Goal: Task Accomplishment & Management: Complete application form

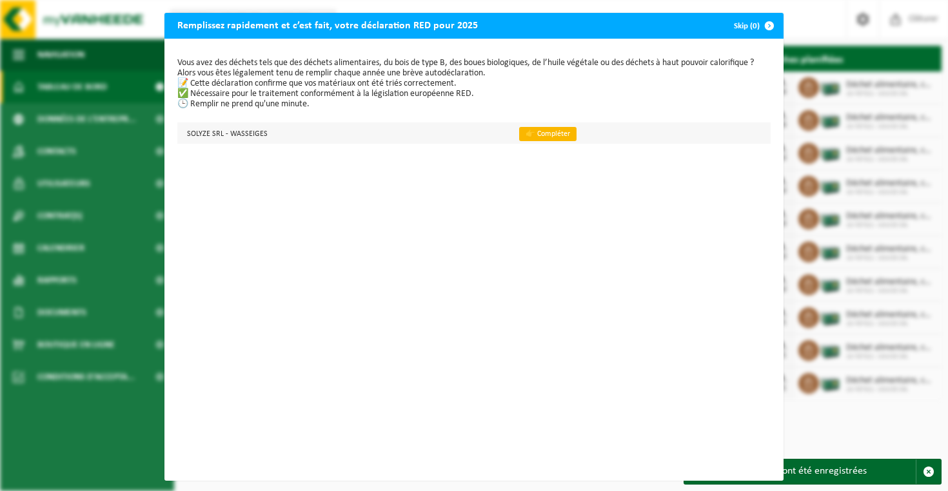
click at [542, 134] on link "👉 Compléter" at bounding box center [547, 134] width 57 height 14
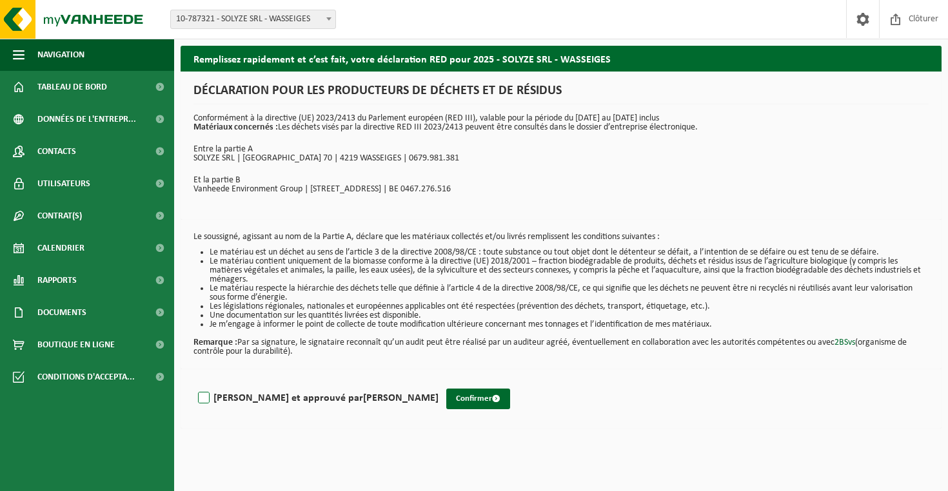
click at [208, 396] on label "Lu et approuvé par FABRICE PICCINI" at bounding box center [316, 398] width 243 height 19
click at [438, 382] on input "Lu et approuvé par FABRICE PICCINI" at bounding box center [438, 382] width 1 height 1
checkbox input "true"
click at [446, 402] on button "Confirmer" at bounding box center [478, 399] width 64 height 21
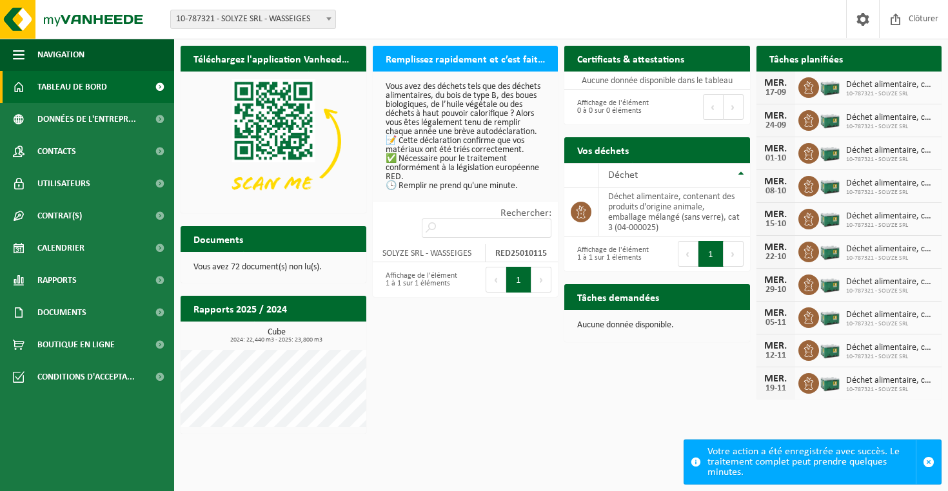
click at [776, 461] on div "Votre action a été enregistrée avec succès. Le traitement complet peut prendre …" at bounding box center [811, 462] width 208 height 44
click at [425, 190] on p "Vous avez des déchets tels que des déchets alimentaires, du bois de type B, des…" at bounding box center [466, 137] width 160 height 108
click at [513, 271] on button "1" at bounding box center [518, 280] width 25 height 26
click at [516, 272] on button "1" at bounding box center [518, 280] width 25 height 26
click at [520, 271] on button "1" at bounding box center [518, 280] width 25 height 26
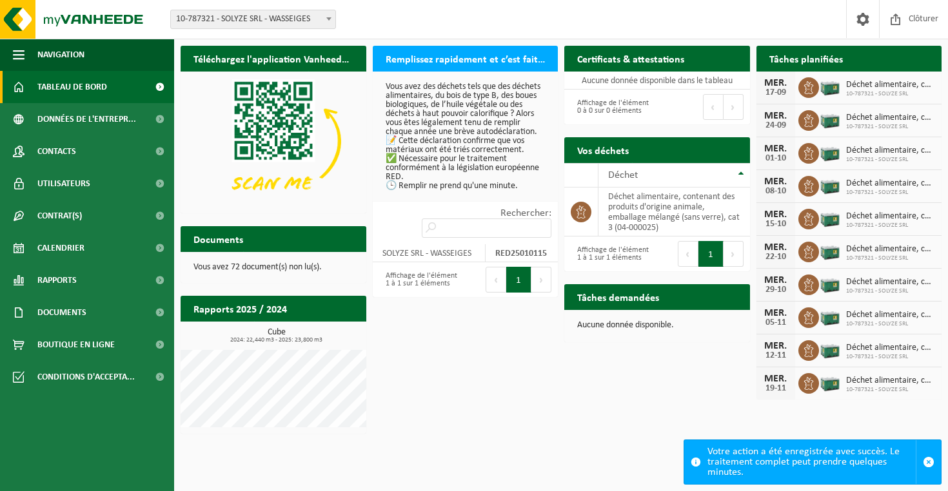
click at [451, 277] on div "Affichage de l'élément 1 à 1 sur 1 éléments" at bounding box center [419, 280] width 80 height 28
click at [526, 249] on strong "RED25010115" at bounding box center [521, 254] width 52 height 10
click at [480, 146] on p "Vous avez des déchets tels que des déchets alimentaires, du bois de type B, des…" at bounding box center [466, 137] width 160 height 108
click at [391, 158] on p "Vous avez des déchets tels que des déchets alimentaires, du bois de type B, des…" at bounding box center [466, 137] width 160 height 108
click at [463, 104] on p "Vous avez des déchets tels que des déchets alimentaires, du bois de type B, des…" at bounding box center [466, 137] width 160 height 108
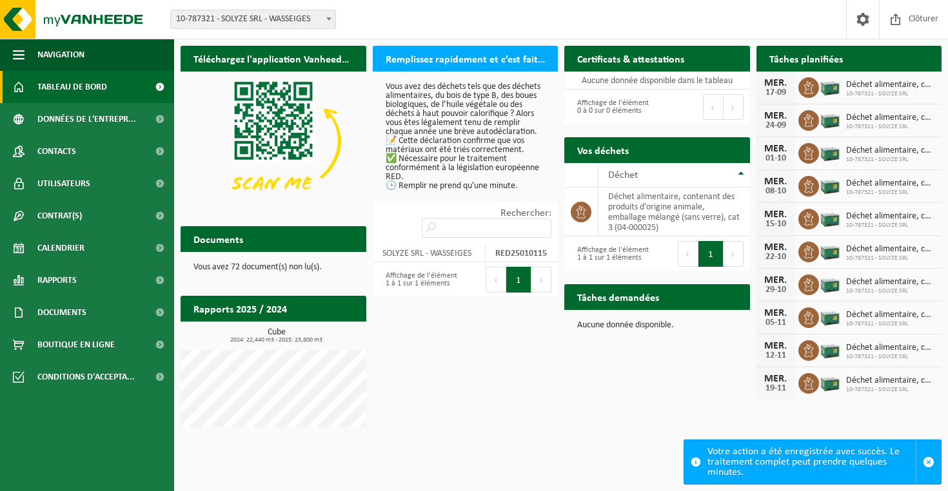
click at [463, 104] on p "Vous avez des déchets tels que des déchets alimentaires, du bois de type B, des…" at bounding box center [466, 137] width 160 height 108
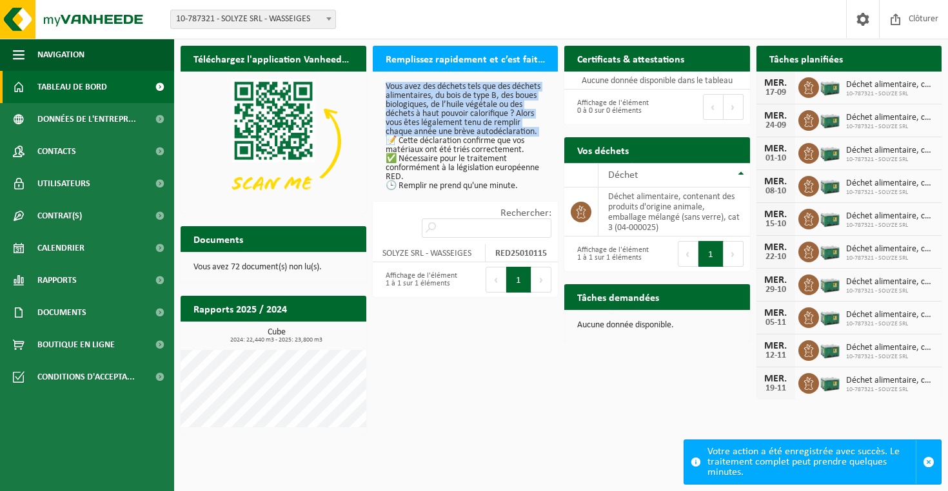
click at [463, 104] on p "Vous avez des déchets tels que des déchets alimentaires, du bois de type B, des…" at bounding box center [466, 137] width 160 height 108
click at [456, 158] on p "Vous avez des déchets tels que des déchets alimentaires, du bois de type B, des…" at bounding box center [466, 137] width 160 height 108
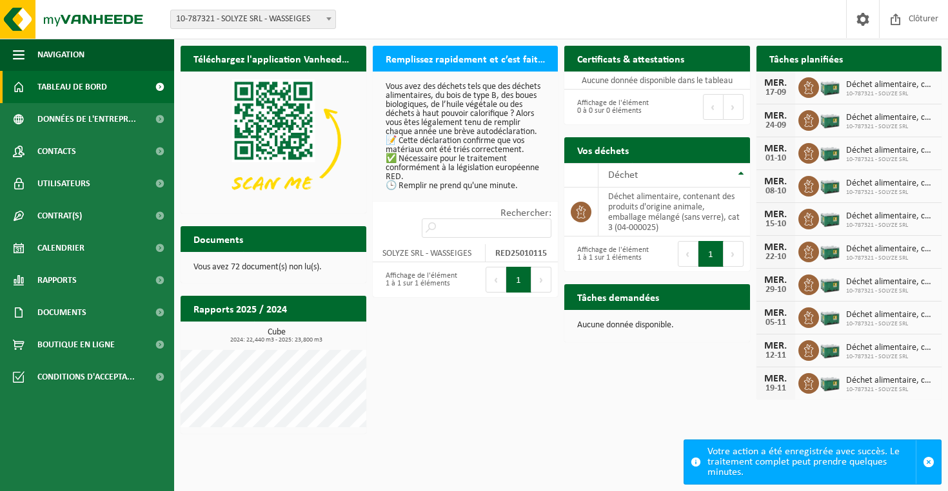
click at [456, 57] on h2 "Remplissez rapidement et c’est fait, votre déclaration RED pour 2025" at bounding box center [466, 58] width 186 height 25
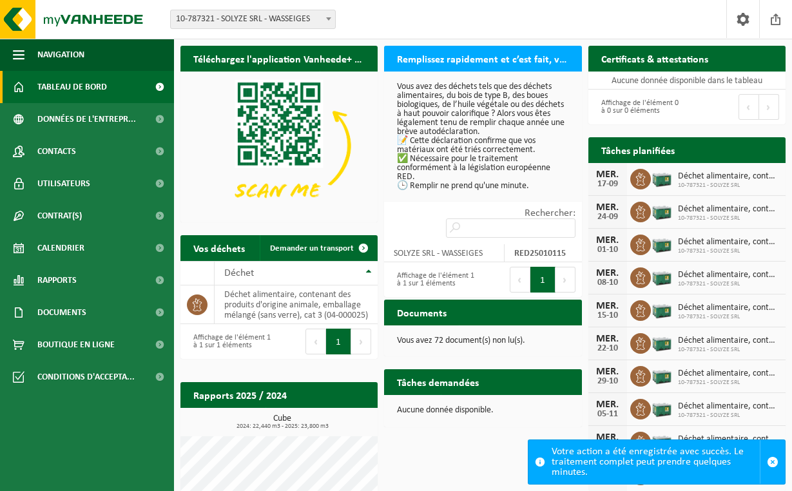
click at [525, 214] on label "Rechercher:" at bounding box center [550, 213] width 51 height 10
click at [456, 219] on input "Rechercher:" at bounding box center [511, 228] width 130 height 19
click at [546, 269] on button "1" at bounding box center [543, 280] width 25 height 26
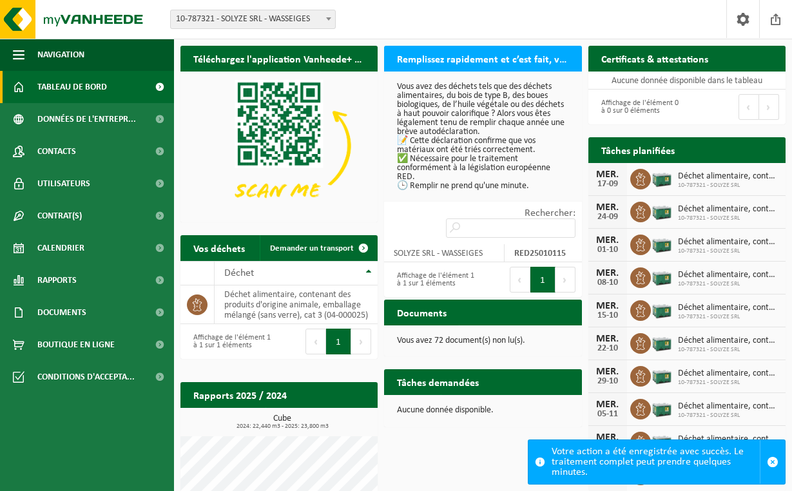
click at [546, 269] on button "1" at bounding box center [543, 280] width 25 height 26
click at [537, 249] on strong "RED25010115" at bounding box center [540, 254] width 52 height 10
click at [462, 244] on td "SOLYZE SRL - WASSEIGES" at bounding box center [444, 253] width 121 height 18
click at [454, 248] on td "SOLYZE SRL - WASSEIGES" at bounding box center [444, 253] width 121 height 18
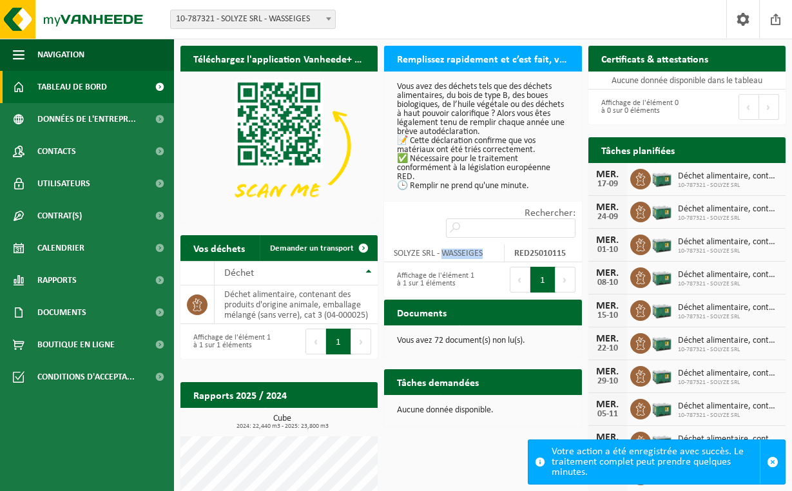
click at [561, 268] on button "Suivant" at bounding box center [566, 280] width 20 height 26
click at [549, 269] on button "1" at bounding box center [543, 280] width 25 height 26
click at [404, 142] on p "Vous avez des déchets tels que des déchets alimentaires, du bois de type B, des…" at bounding box center [482, 137] width 171 height 108
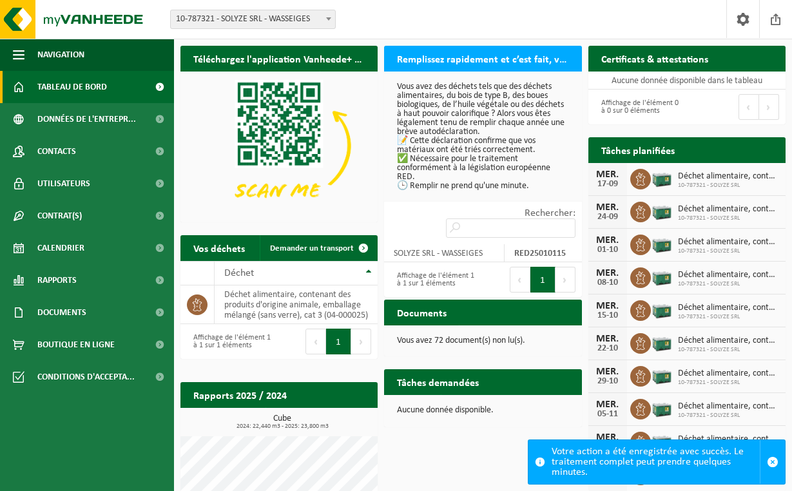
click at [398, 164] on p "Vous avez des déchets tels que des déchets alimentaires, du bois de type B, des…" at bounding box center [482, 137] width 171 height 108
click at [405, 183] on p "Vous avez des déchets tels que des déchets alimentaires, du bois de type B, des…" at bounding box center [482, 137] width 171 height 108
click at [525, 218] on label "Rechercher:" at bounding box center [550, 213] width 51 height 10
click at [446, 219] on input "Rechercher:" at bounding box center [511, 228] width 130 height 19
click at [771, 463] on span "button" at bounding box center [773, 462] width 12 height 12
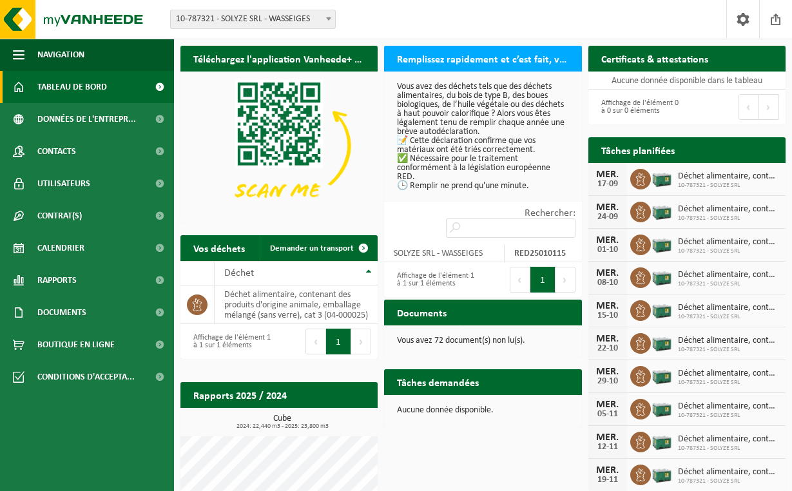
click at [460, 62] on h2 "Remplissez rapidement et c’est fait, votre déclaration RED pour 2025" at bounding box center [482, 58] width 197 height 25
click at [542, 249] on strong "RED25010115" at bounding box center [540, 254] width 52 height 10
click at [543, 269] on button "1" at bounding box center [543, 280] width 25 height 26
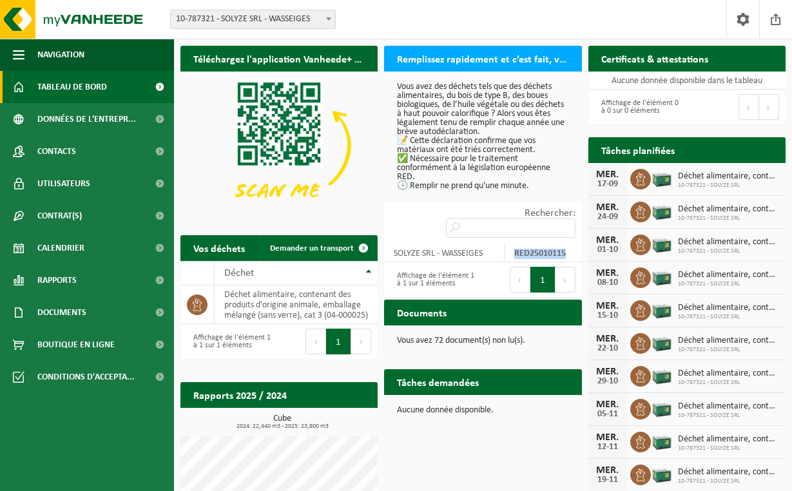
click at [429, 313] on h2 "Documents" at bounding box center [421, 312] width 75 height 25
click at [428, 338] on p "Vous avez 72 document(s) non lu(s)." at bounding box center [482, 341] width 171 height 9
click at [469, 352] on div "Vous avez 72 document(s) non lu(s)." at bounding box center [482, 341] width 197 height 31
click at [325, 20] on span at bounding box center [328, 18] width 13 height 17
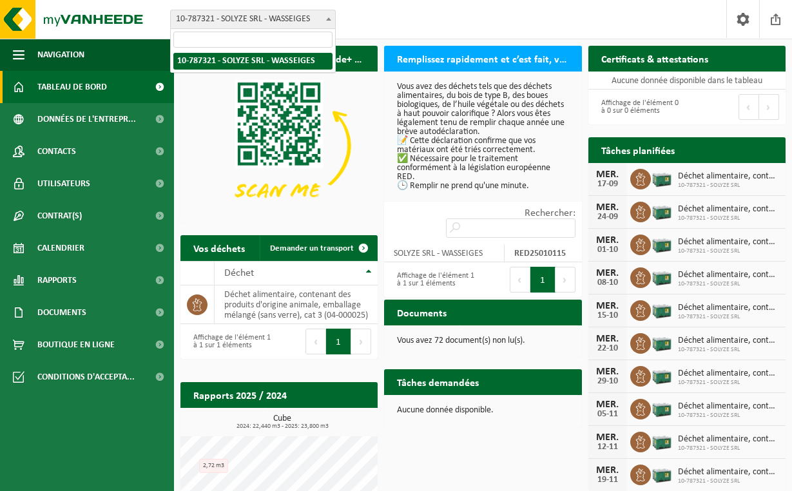
click at [382, 17] on div "Site: 10-787321 - SOLYZE SRL - WASSEIGES 10-787321 - SOLYZE SRL - WASSEIGES Bie…" at bounding box center [396, 19] width 792 height 39
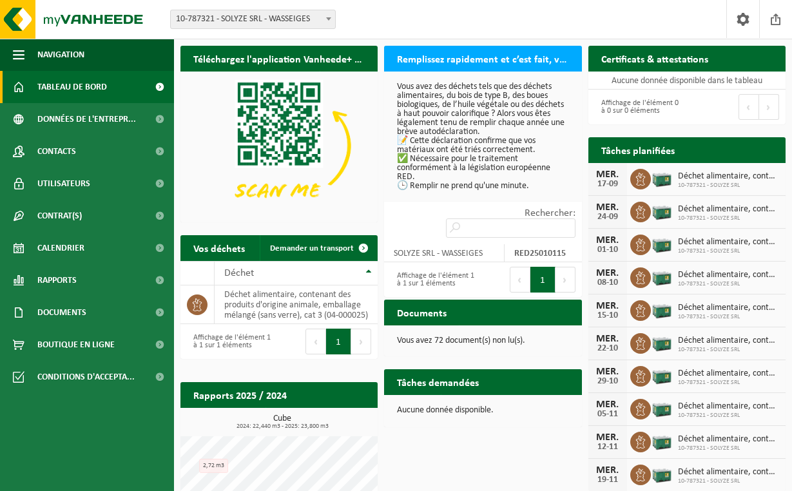
click at [643, 55] on h2 "Certificats & attestations" at bounding box center [655, 58] width 133 height 25
click at [664, 181] on img at bounding box center [662, 178] width 22 height 22
click at [712, 179] on span "Déchet alimentaire, contenant des produits d'origine animale, emballage mélangé…" at bounding box center [728, 176] width 101 height 10
click at [85, 309] on span "Documents" at bounding box center [61, 313] width 49 height 32
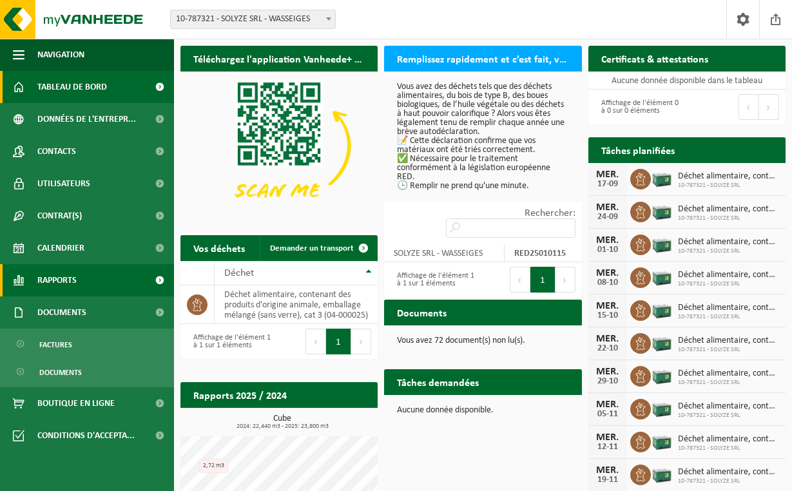
click at [93, 275] on link "Rapports" at bounding box center [87, 280] width 174 height 32
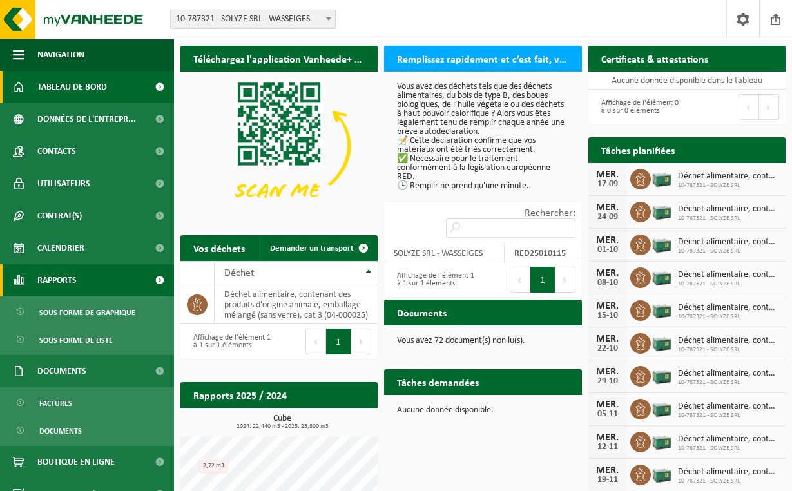
click at [89, 274] on link "Rapports" at bounding box center [87, 280] width 174 height 32
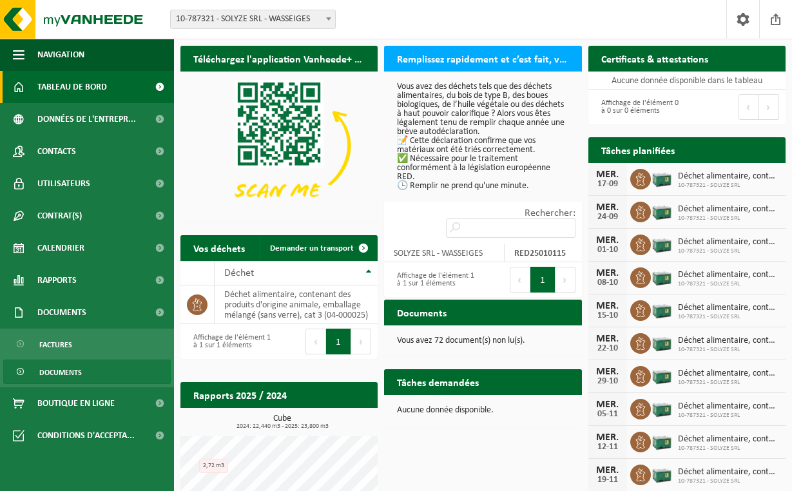
click at [46, 376] on span "Documents" at bounding box center [60, 372] width 43 height 24
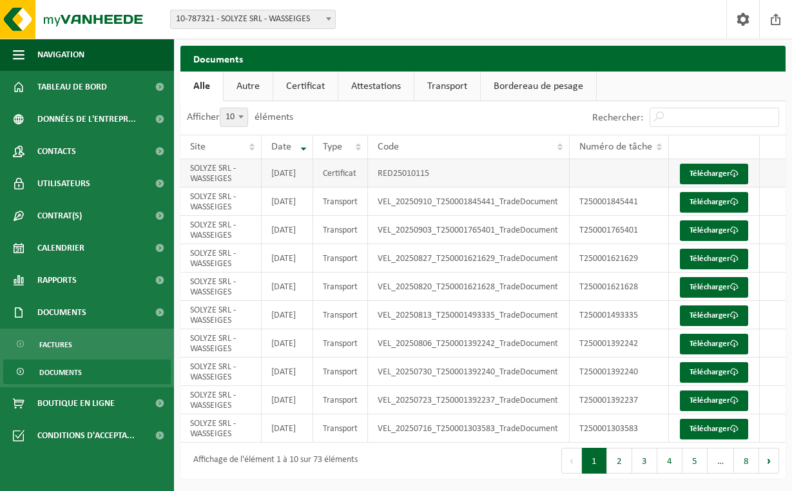
click at [215, 181] on td "SOLYZE SRL - WASSEIGES" at bounding box center [221, 173] width 81 height 28
click at [728, 176] on link "Télécharger" at bounding box center [714, 174] width 68 height 21
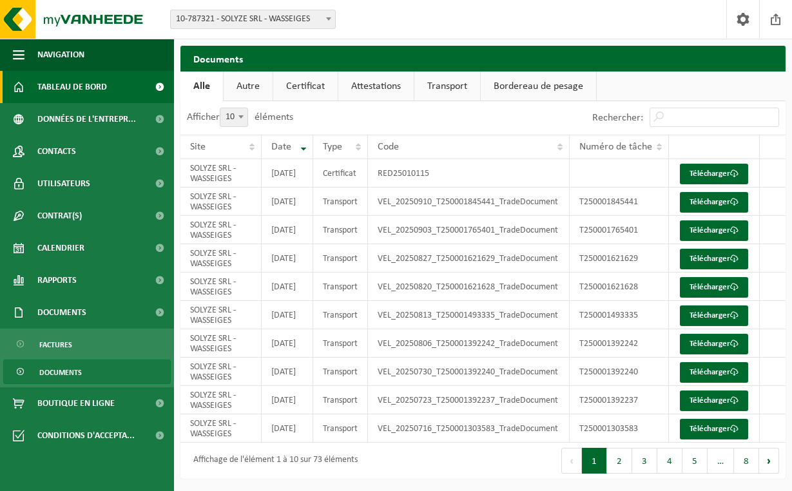
click at [157, 86] on span at bounding box center [159, 87] width 29 height 32
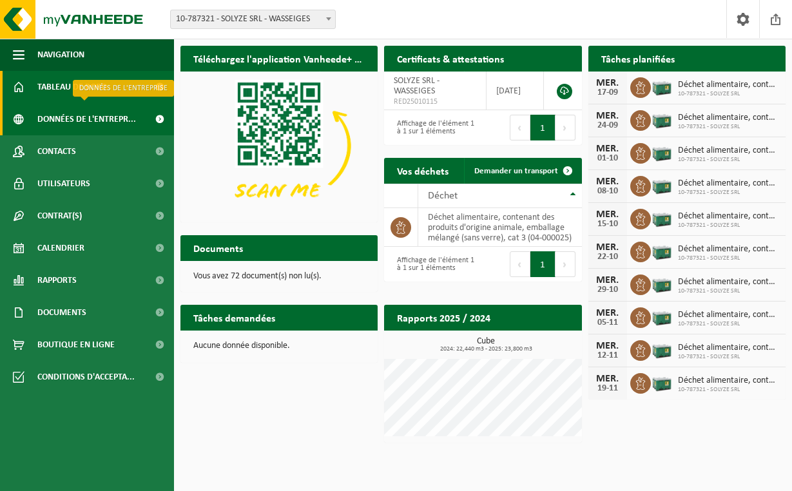
click at [158, 123] on span at bounding box center [159, 119] width 29 height 32
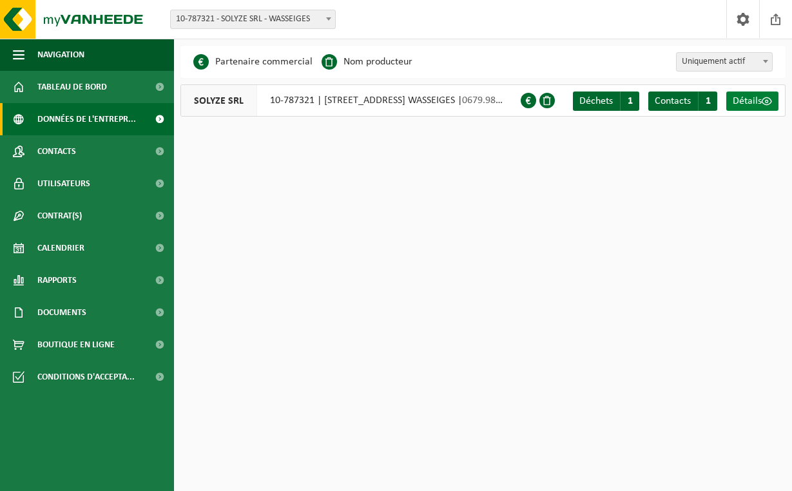
click at [760, 96] on span "Détails" at bounding box center [747, 101] width 29 height 10
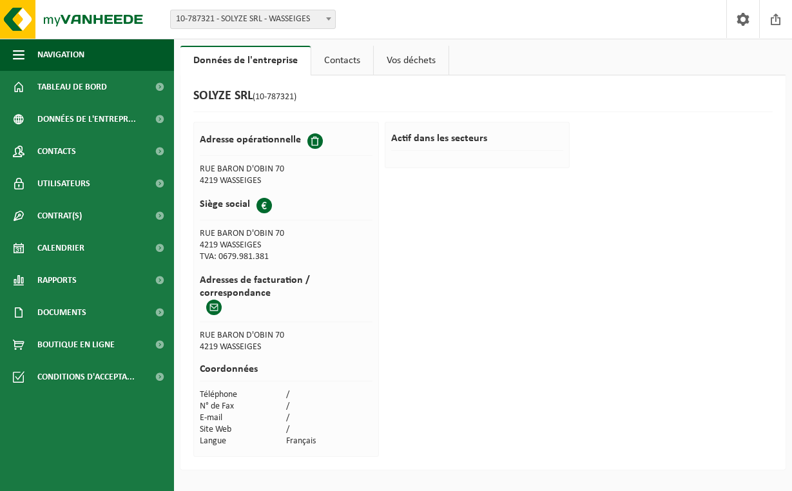
click at [335, 68] on link "Contacts" at bounding box center [342, 61] width 62 height 30
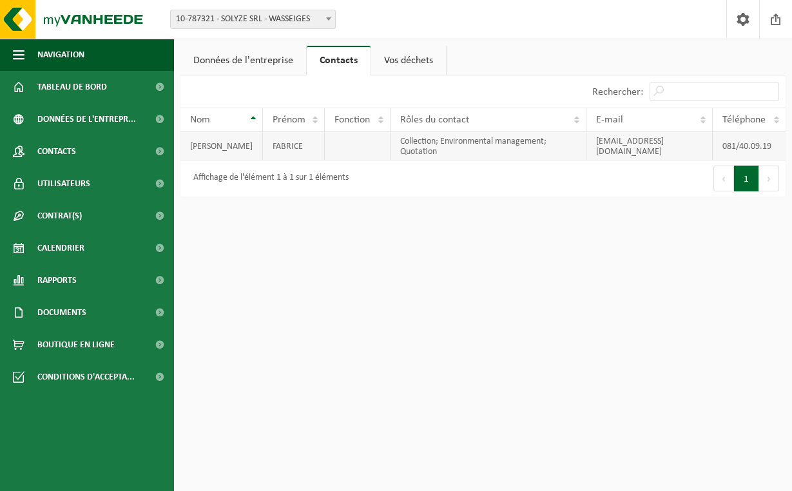
click at [213, 141] on td "[PERSON_NAME]" at bounding box center [222, 146] width 83 height 28
click at [391, 134] on td "Collection; Environmental management; Quotation" at bounding box center [489, 146] width 196 height 28
click at [449, 141] on td "Collection; Environmental management; Quotation" at bounding box center [489, 146] width 196 height 28
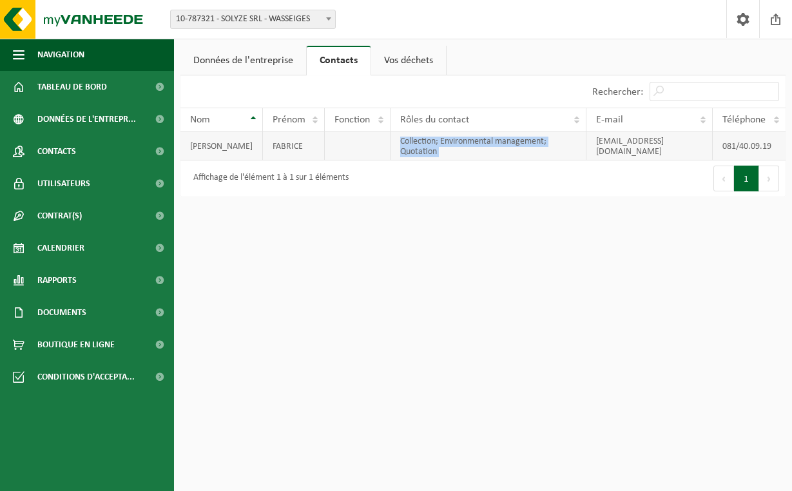
click at [213, 142] on td "[PERSON_NAME]" at bounding box center [222, 146] width 83 height 28
click at [424, 63] on link "Vos déchets" at bounding box center [408, 61] width 75 height 30
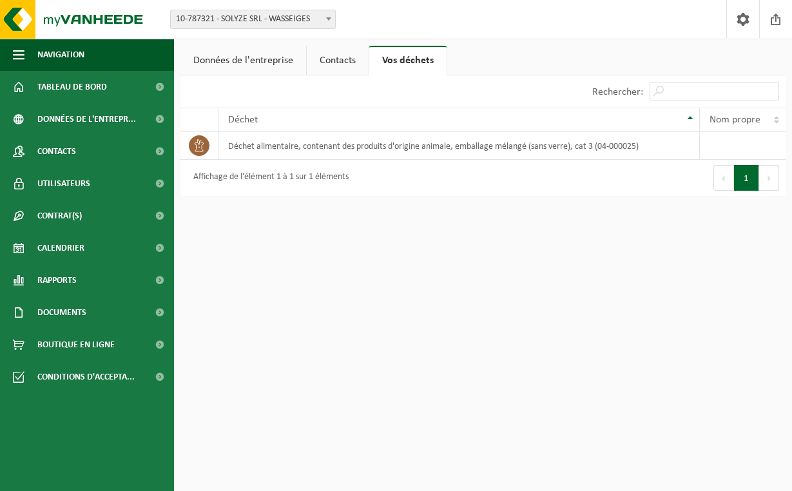
click at [327, 56] on link "Contacts" at bounding box center [338, 61] width 62 height 30
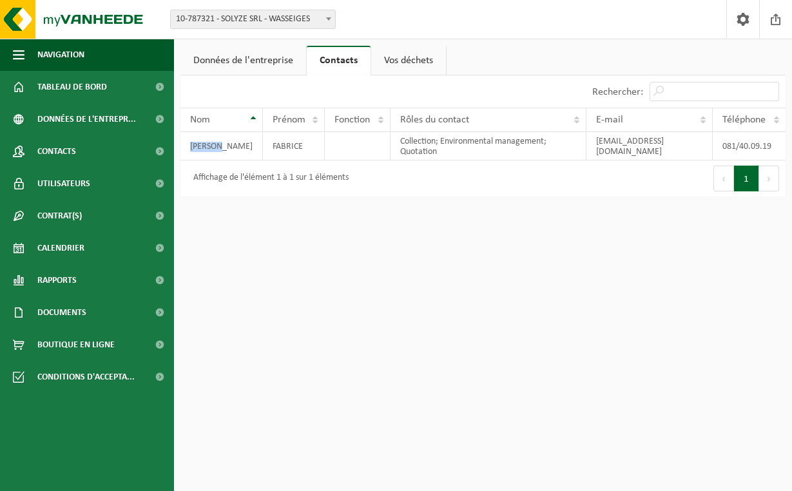
click at [225, 48] on link "Données de l'entreprise" at bounding box center [244, 61] width 126 height 30
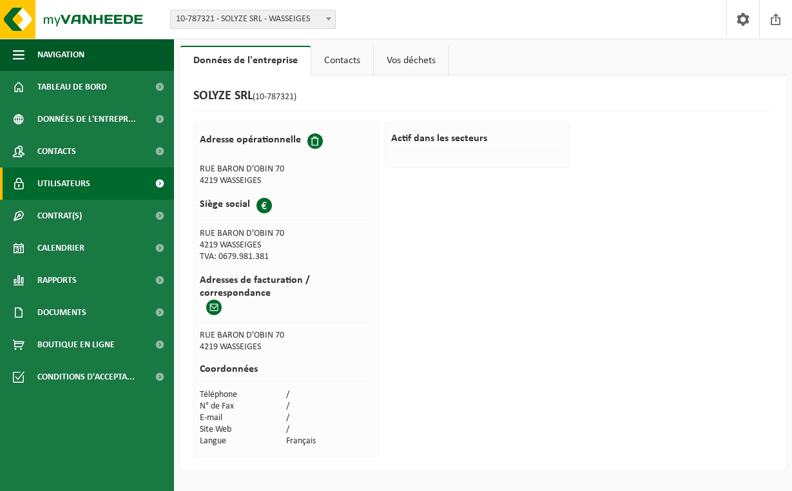
click at [157, 182] on span at bounding box center [159, 184] width 29 height 32
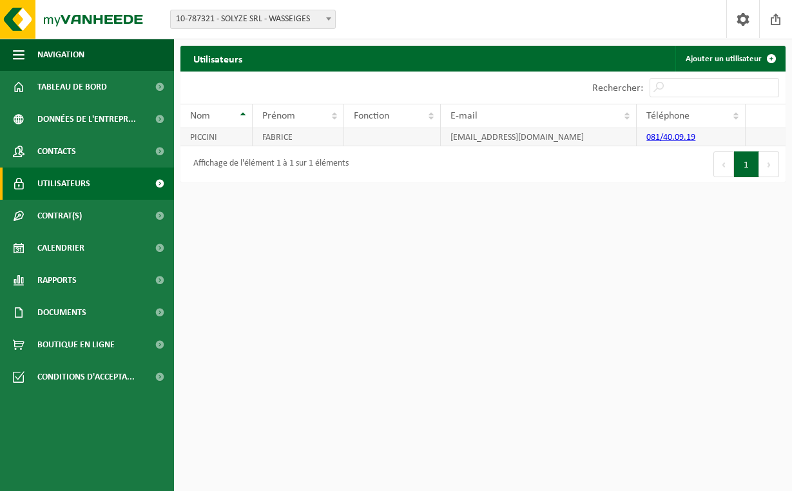
click at [204, 139] on td "PICCINI" at bounding box center [217, 137] width 72 height 18
click at [749, 168] on button "1" at bounding box center [746, 164] width 25 height 26
click at [663, 137] on link "081/40.09.19" at bounding box center [671, 138] width 49 height 10
click at [191, 137] on td "PICCINI" at bounding box center [217, 137] width 72 height 18
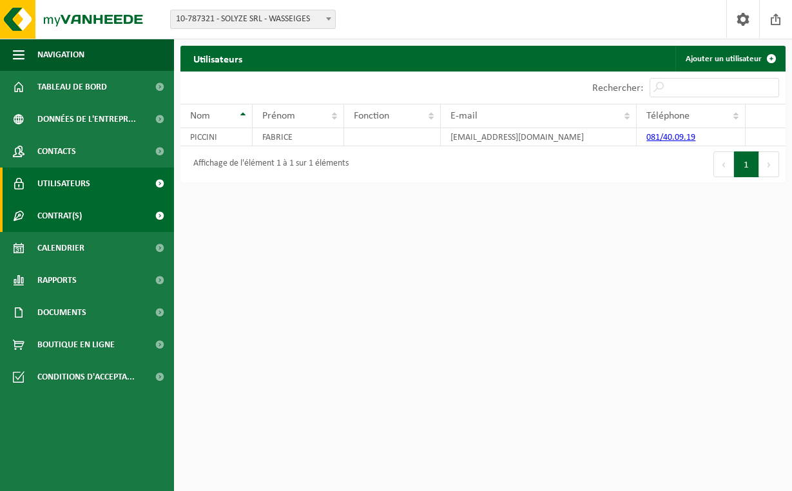
click at [151, 219] on span at bounding box center [159, 216] width 29 height 32
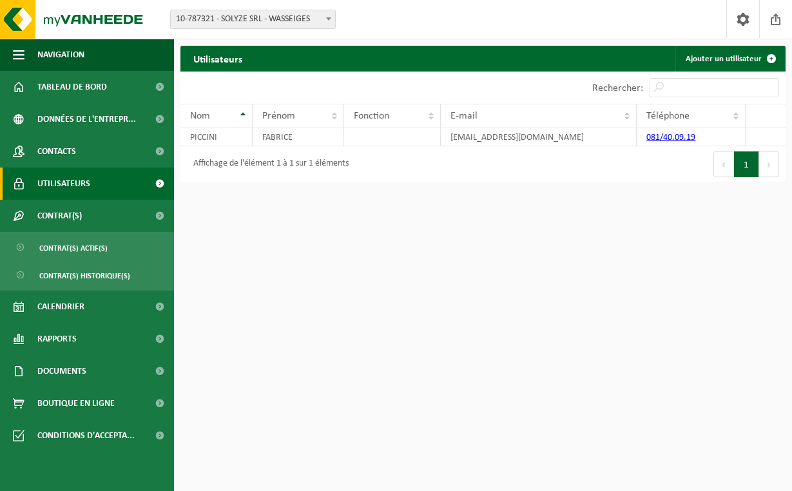
click at [212, 248] on html "Site: 10-787321 - SOLYZE SRL - WASSEIGES 10-787321 - SOLYZE SRL - WASSEIGES Bie…" at bounding box center [396, 245] width 792 height 491
